Goal: Task Accomplishment & Management: Manage account settings

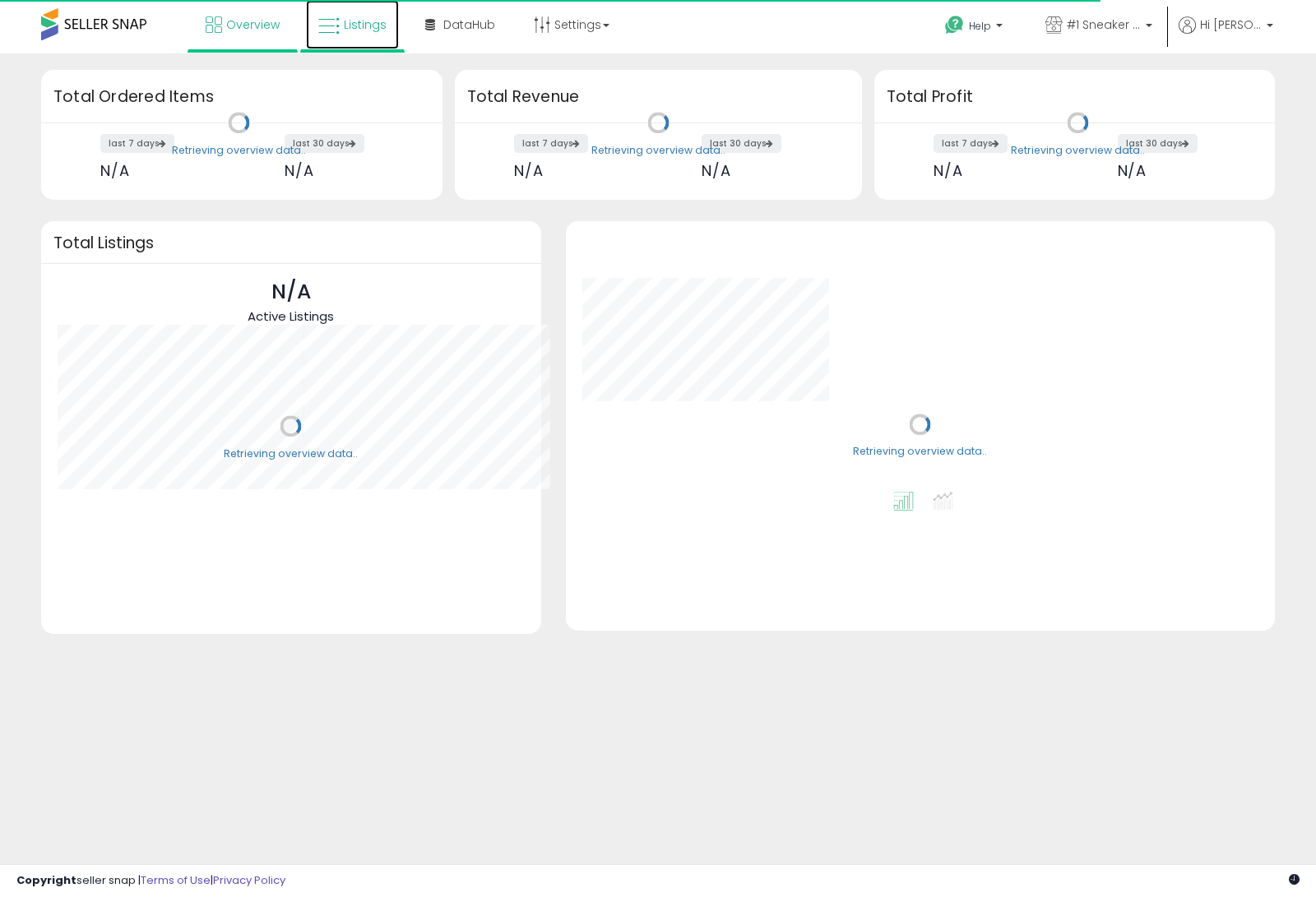
click at [339, 31] on link "Listings" at bounding box center [351, 25] width 93 height 50
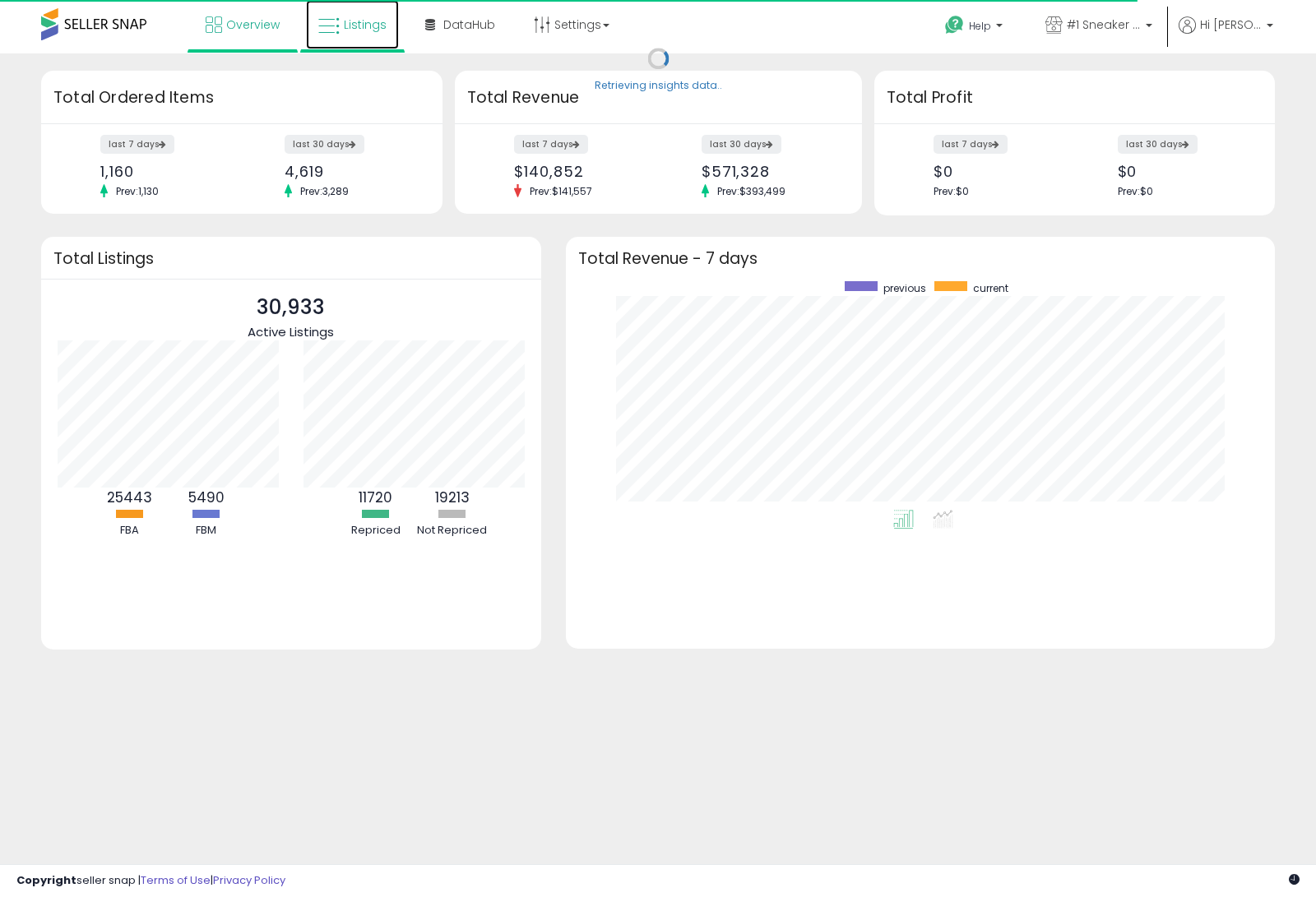
scroll to position [229, 676]
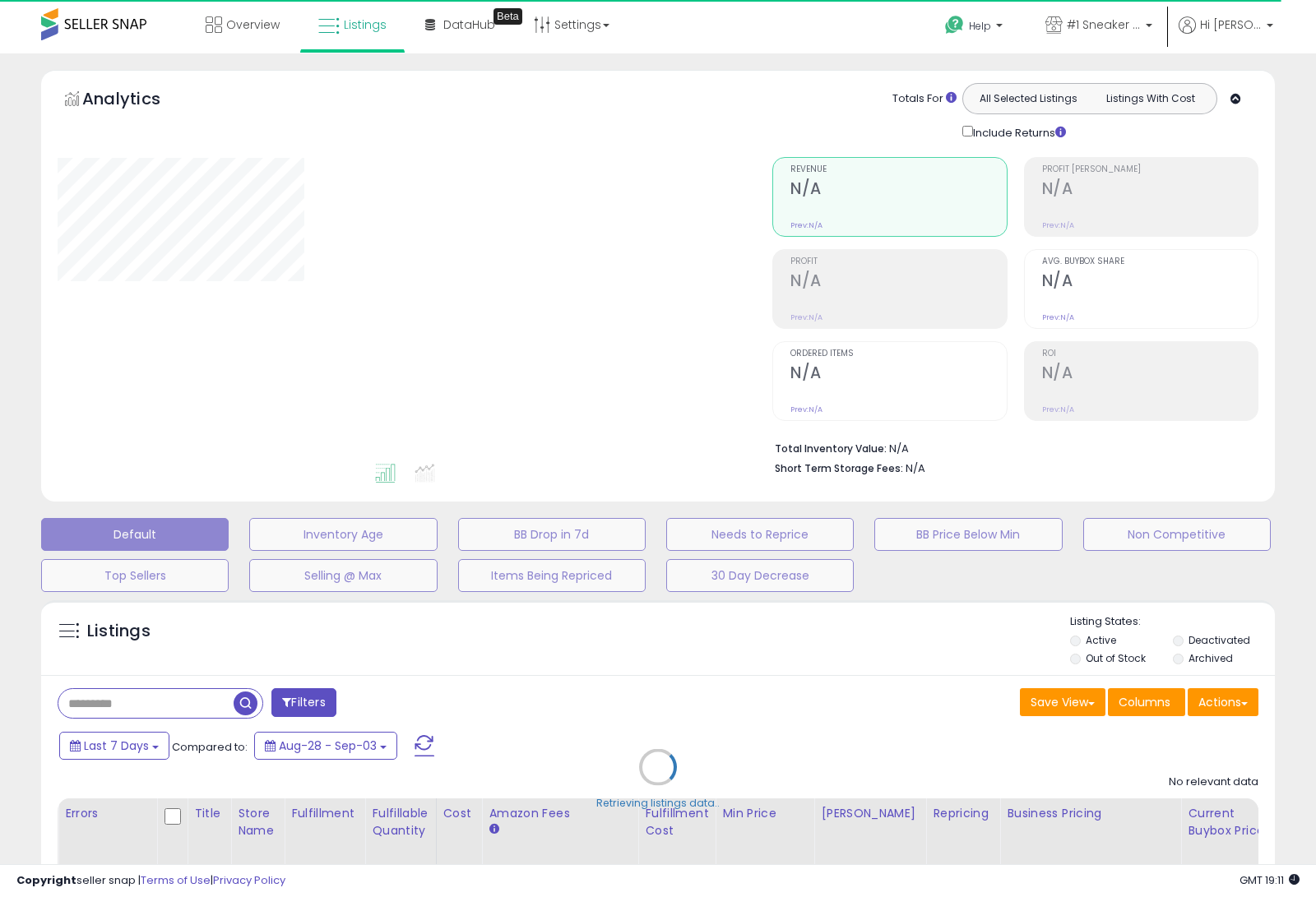
click at [1074, 656] on div "Retrieving listings data.." at bounding box center [658, 780] width 1258 height 375
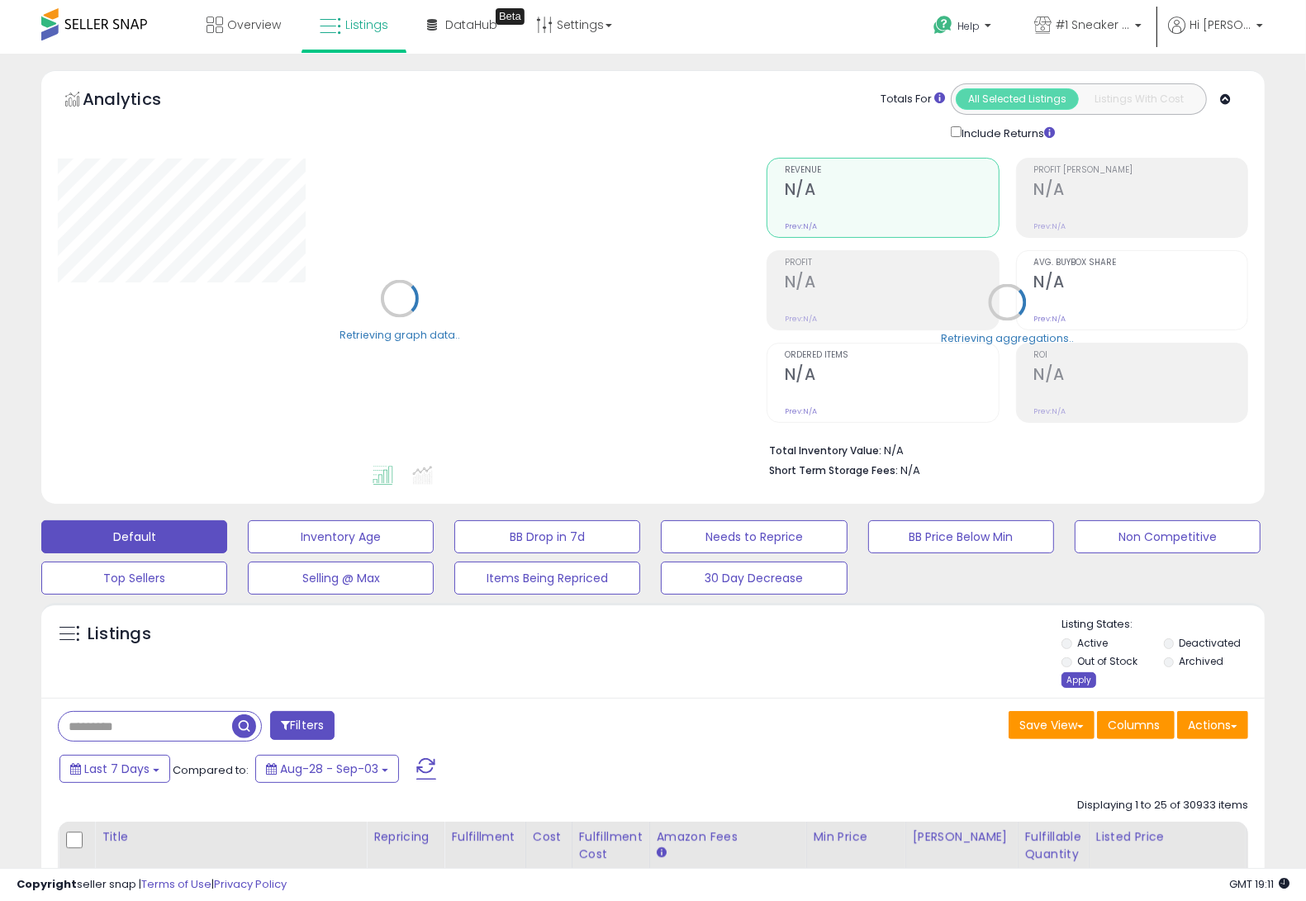
click at [1076, 675] on div "Apply" at bounding box center [1078, 680] width 35 height 16
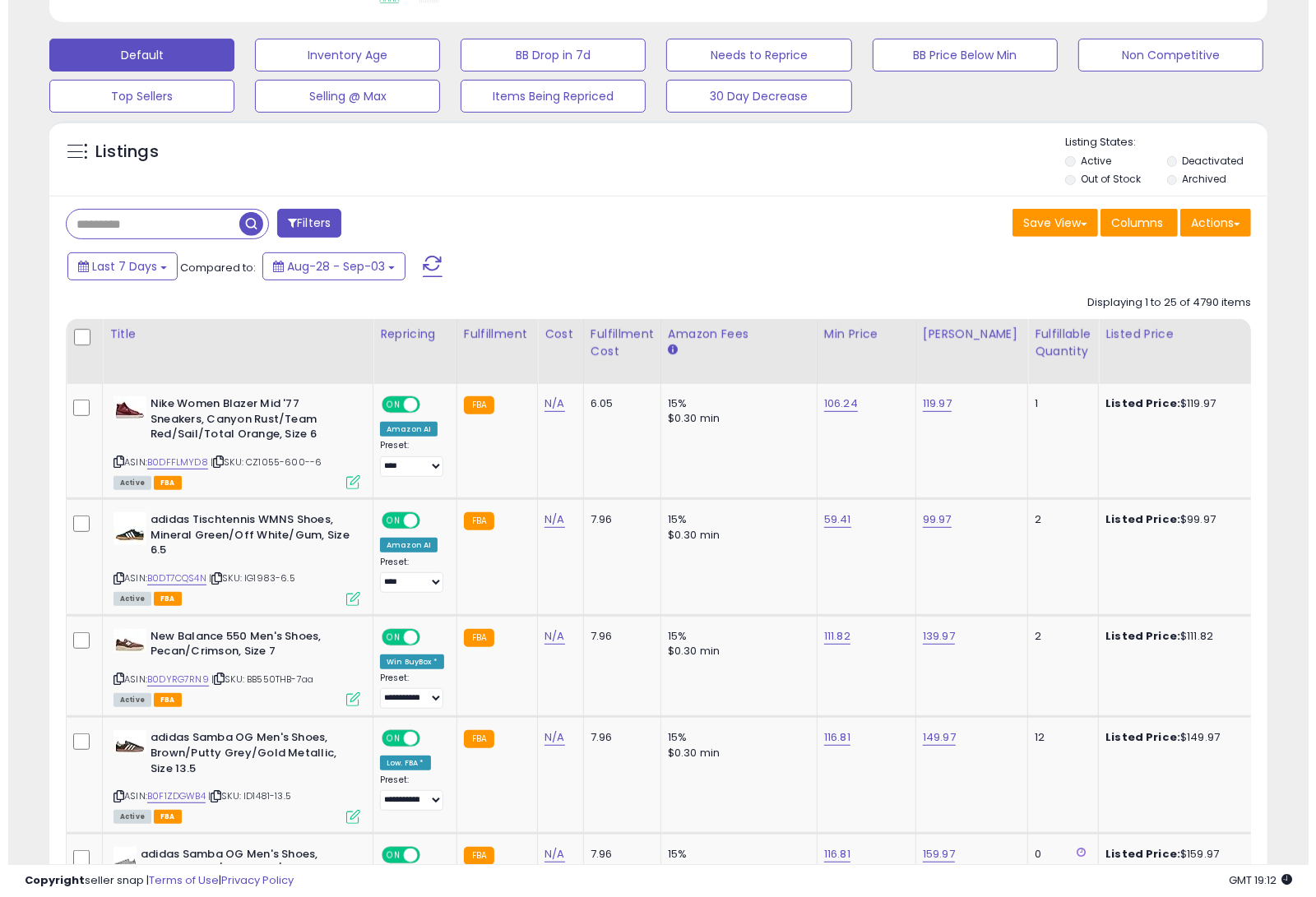
scroll to position [0, 1124]
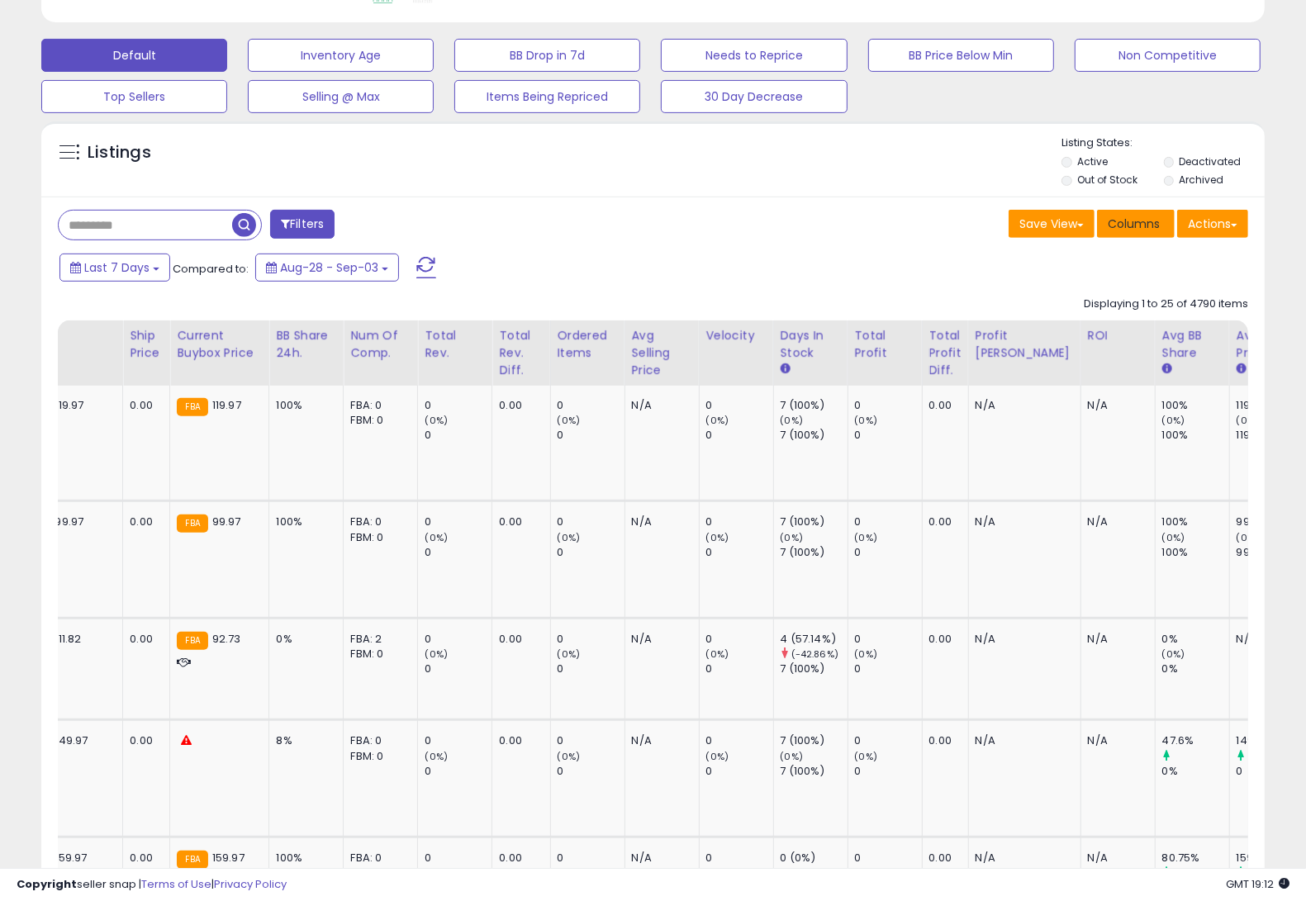
click at [1140, 225] on span "Columns" at bounding box center [1134, 224] width 52 height 17
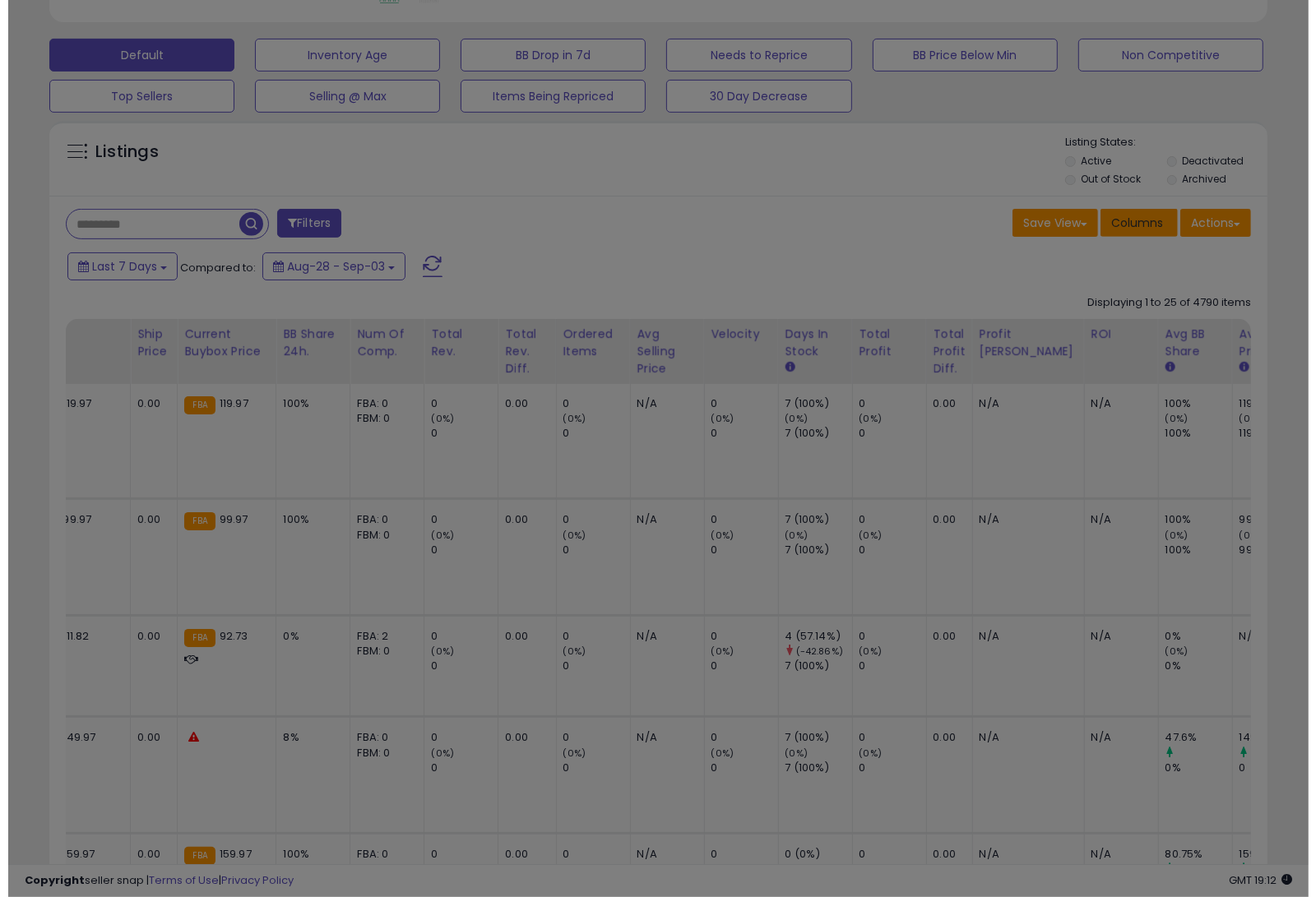
scroll to position [0, 1108]
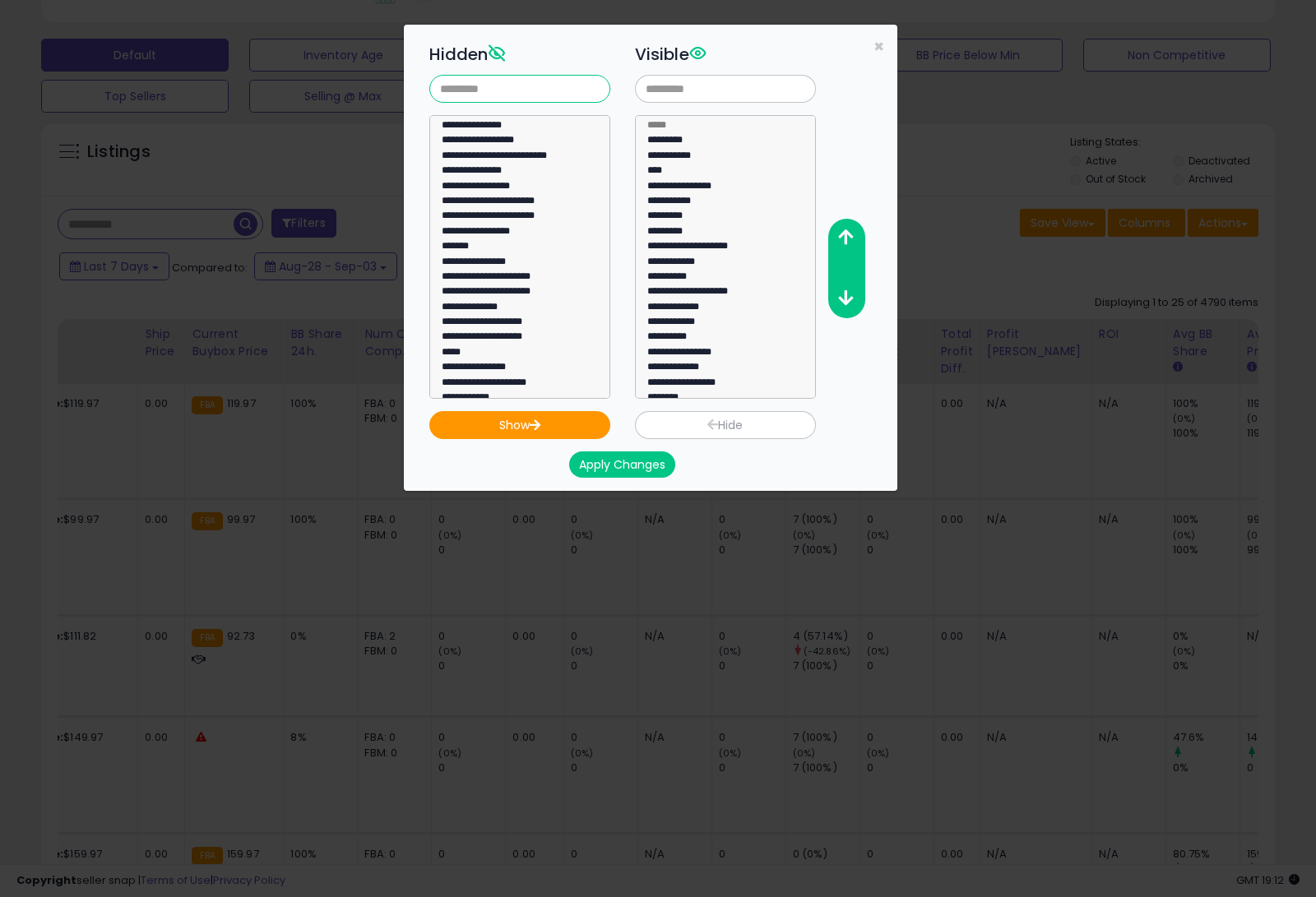
click at [470, 85] on input "text" at bounding box center [520, 89] width 181 height 28
type input "****"
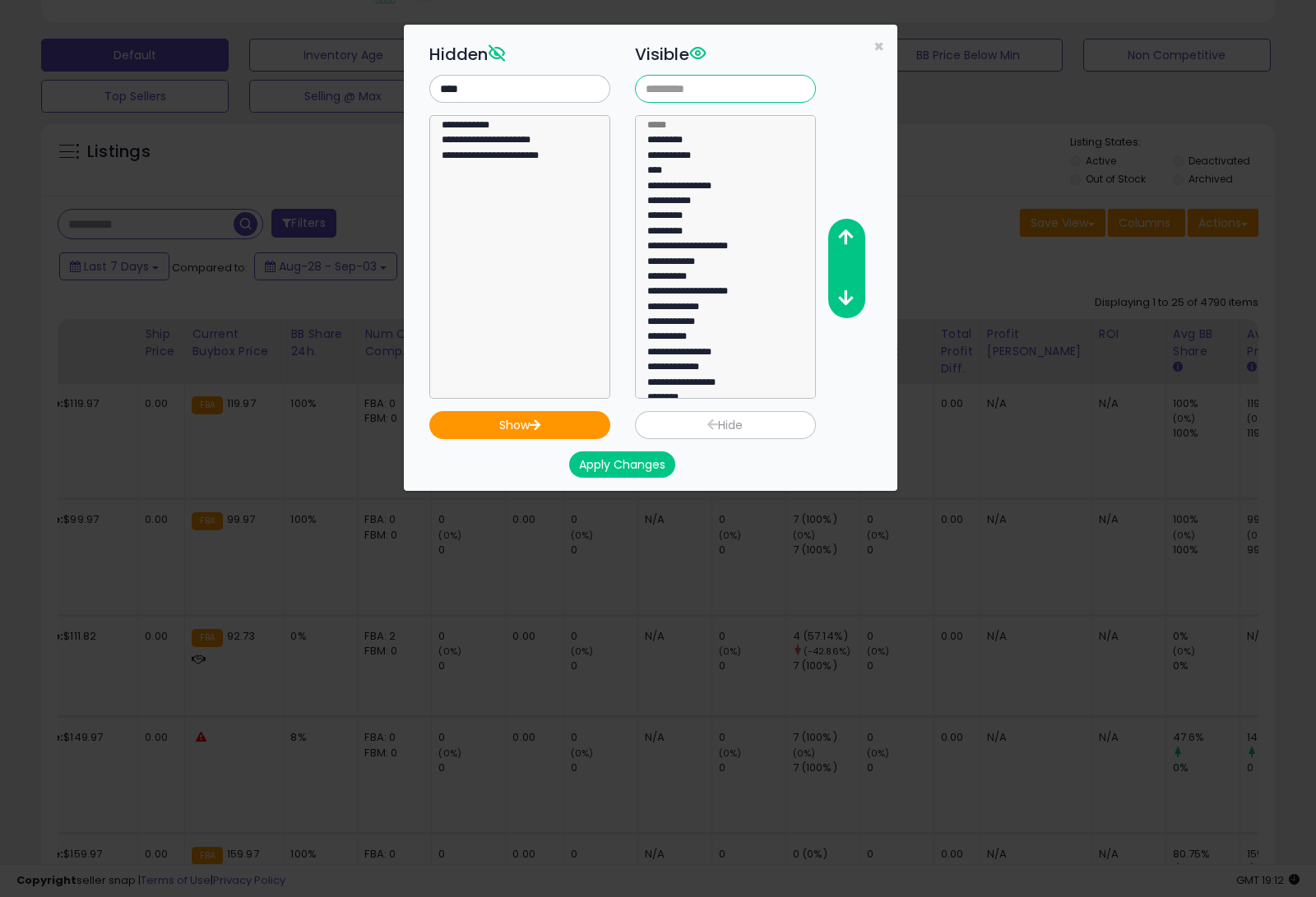
click at [781, 83] on input "text" at bounding box center [726, 89] width 181 height 28
select select "**********"
click at [520, 128] on option "**********" at bounding box center [512, 127] width 144 height 15
select select
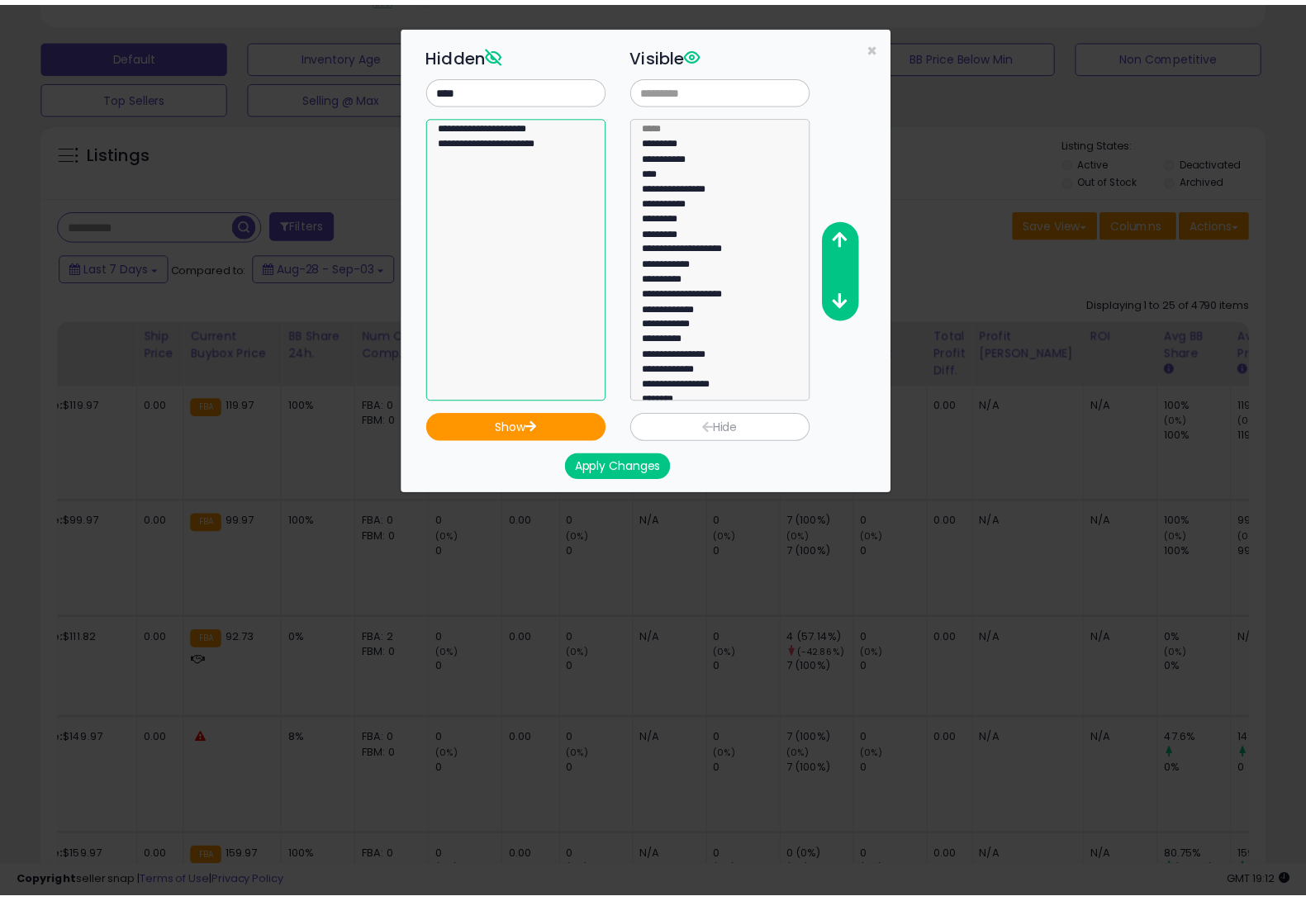
scroll to position [133, 0]
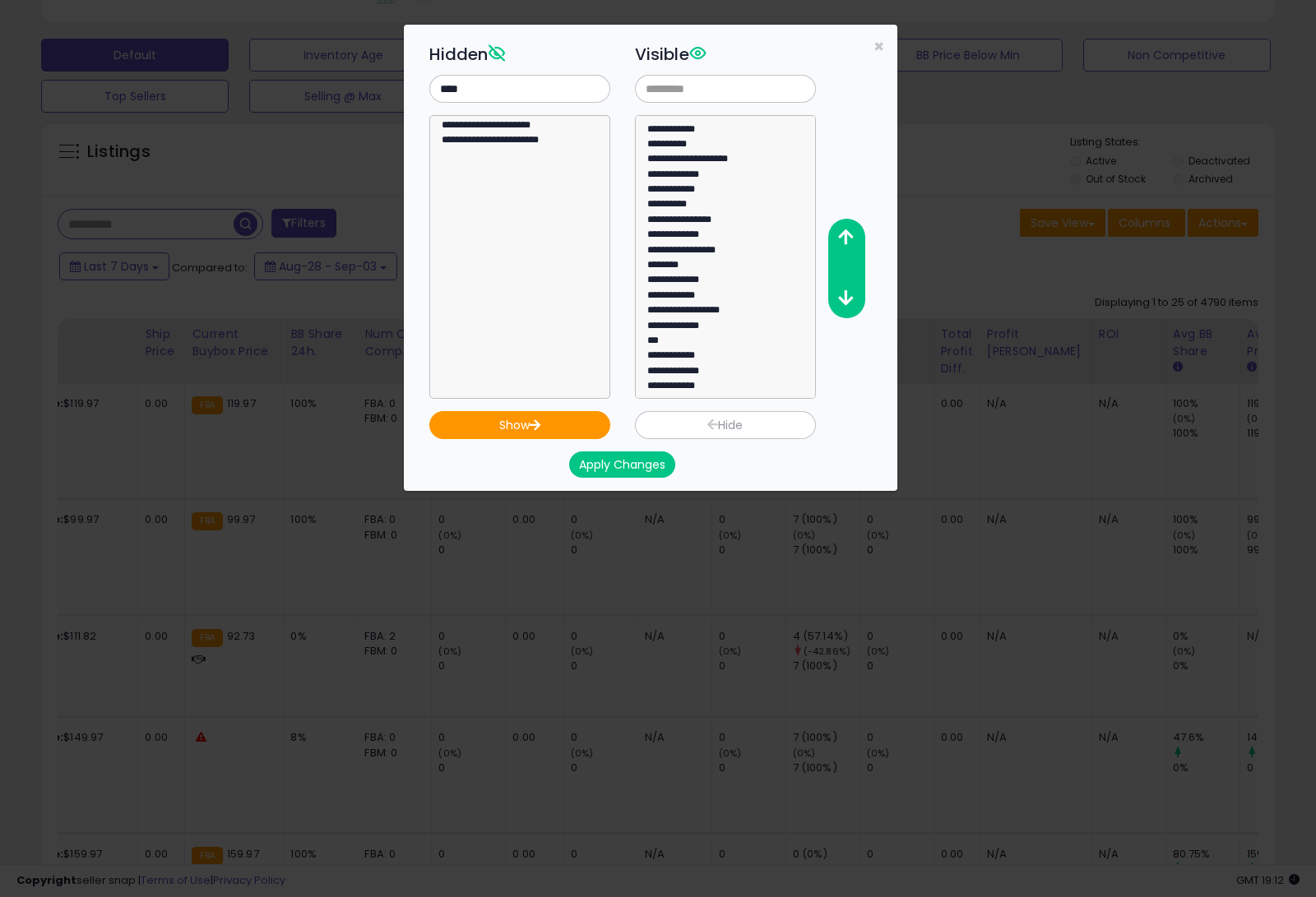
click at [629, 467] on button "Apply Changes" at bounding box center [622, 464] width 107 height 26
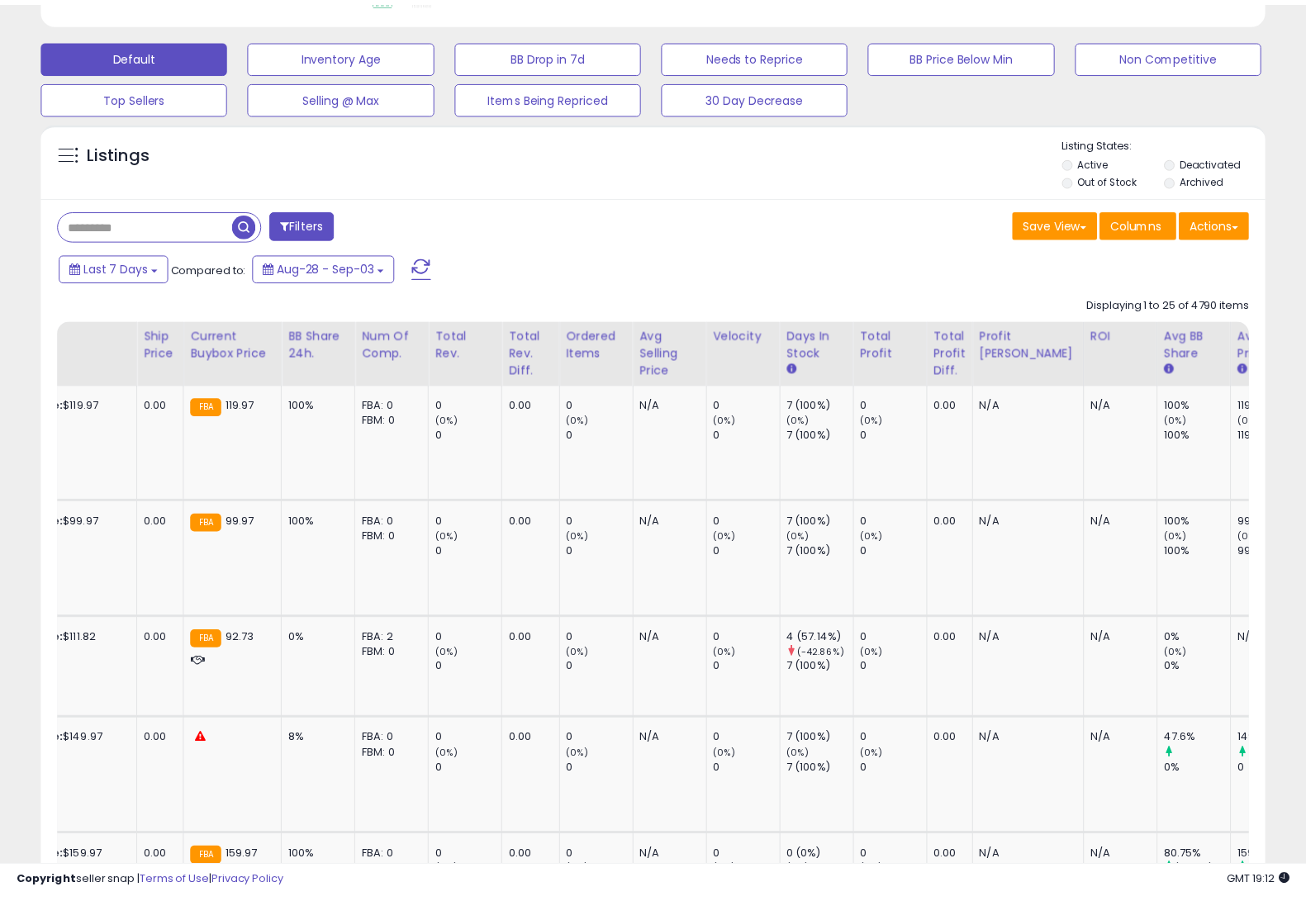
scroll to position [825629, 825258]
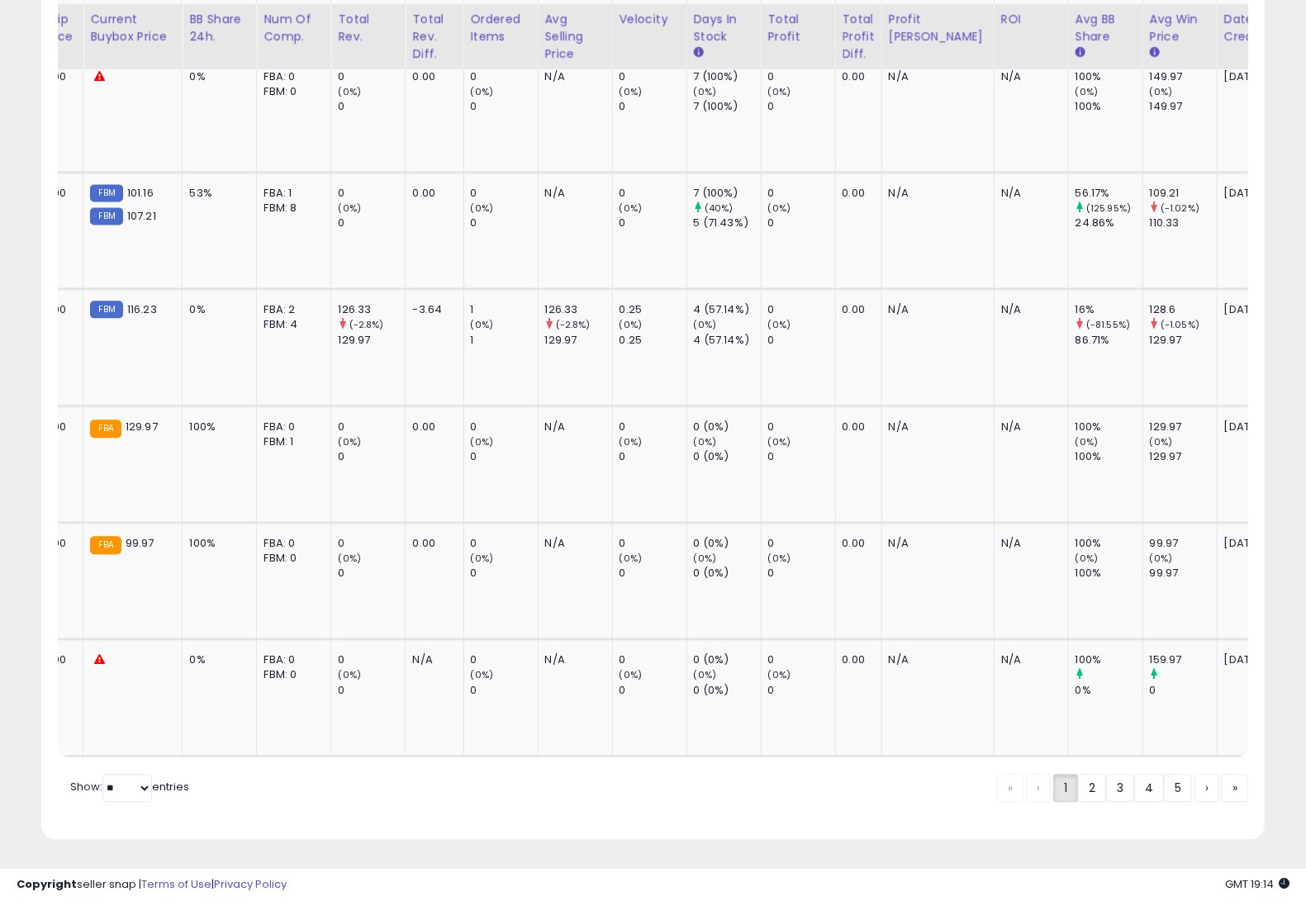
scroll to position [3021, 0]
